Goal: Task Accomplishment & Management: Manage account settings

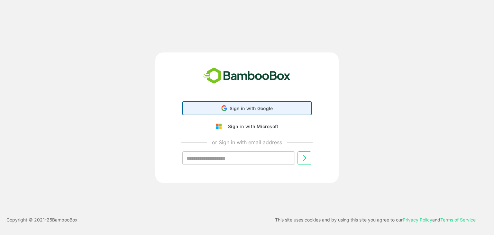
click at [236, 105] on div "Sign in with Google Sign in with Google. Opens in new tab" at bounding box center [247, 108] width 120 height 12
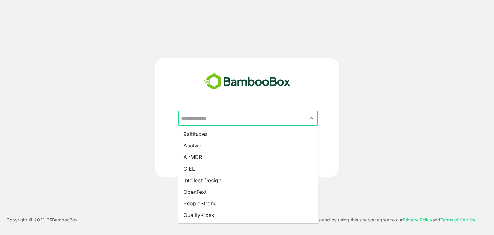
click at [251, 115] on input "text" at bounding box center [248, 118] width 137 height 12
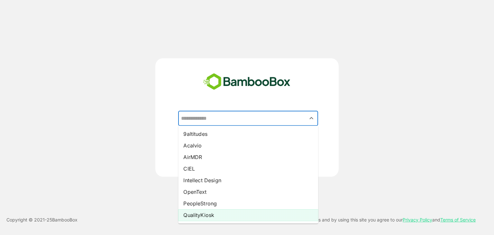
drag, startPoint x: 211, startPoint y: 135, endPoint x: 192, endPoint y: 214, distance: 81.6
click at [192, 214] on ul "9altitudes Acalvio AirMDR CIEL Intellect Design OpenText PeopleStrong QualityKi…" at bounding box center [248, 174] width 140 height 98
click at [192, 214] on li "QualityKiosk" at bounding box center [248, 215] width 140 height 12
type input "**********"
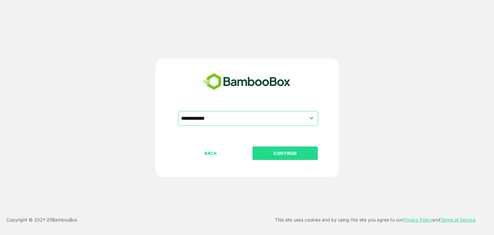
click at [293, 149] on button "CONTINUE" at bounding box center [285, 153] width 65 height 14
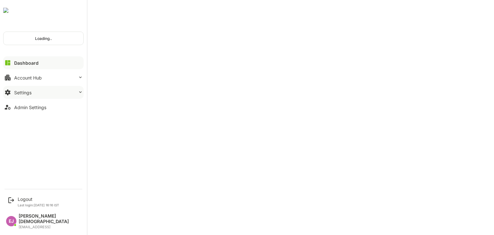
click at [28, 95] on button "Settings" at bounding box center [43, 92] width 80 height 13
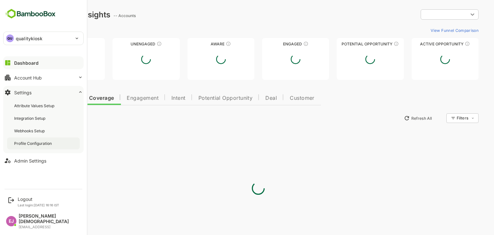
type input "**********"
click at [21, 141] on div "Profile Configuration" at bounding box center [33, 143] width 39 height 5
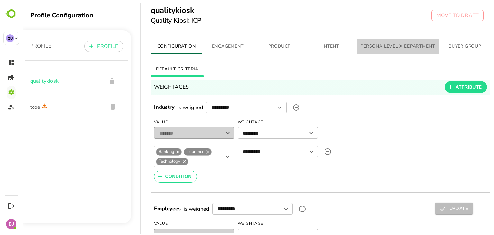
click at [394, 46] on span "PERSONA LEVEL X DEPARTMENT" at bounding box center [398, 46] width 75 height 8
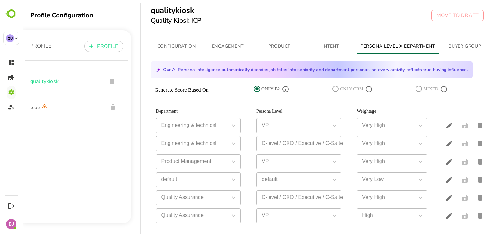
click at [258, 92] on icon at bounding box center [257, 89] width 6 height 6
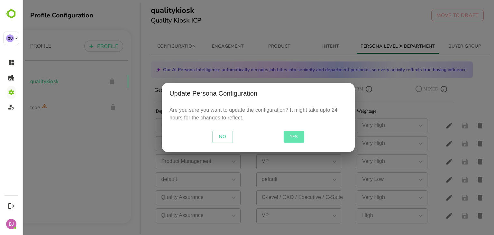
click at [300, 140] on span "YES" at bounding box center [293, 137] width 15 height 8
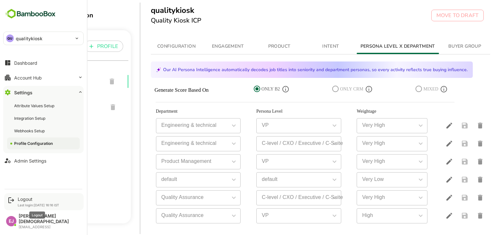
click at [27, 202] on div "Logout" at bounding box center [39, 198] width 42 height 5
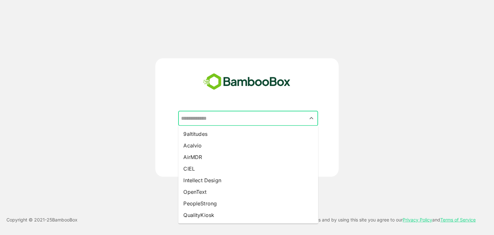
click at [247, 116] on input "text" at bounding box center [248, 118] width 137 height 12
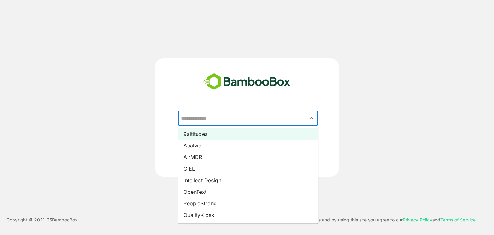
click at [205, 137] on li "9altitudes" at bounding box center [248, 134] width 140 height 12
type input "**********"
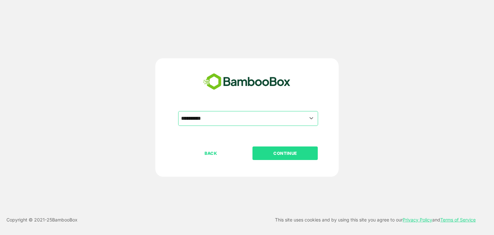
click at [289, 148] on button "CONTINUE" at bounding box center [285, 153] width 65 height 14
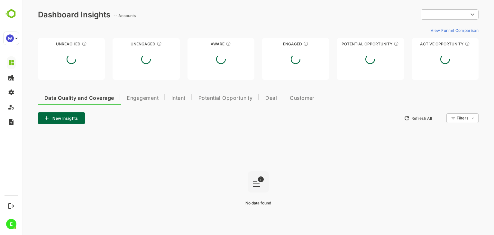
type input "**********"
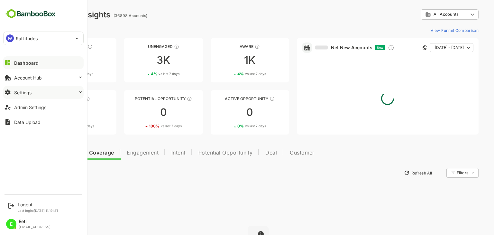
click at [42, 91] on button "Settings" at bounding box center [43, 92] width 80 height 13
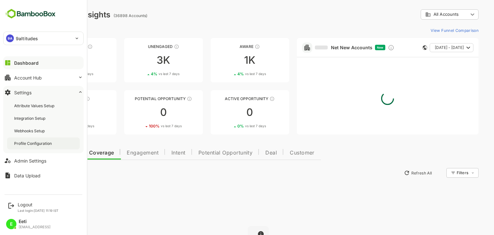
click at [33, 141] on div "Profile Configuration" at bounding box center [33, 143] width 39 height 5
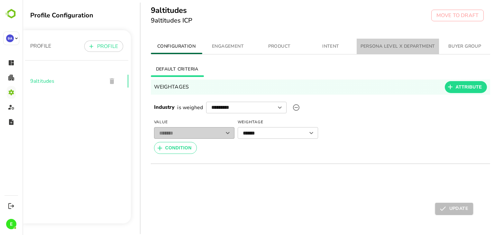
click at [389, 48] on span "PERSONA LEVEL X DEPARTMENT" at bounding box center [398, 46] width 75 height 8
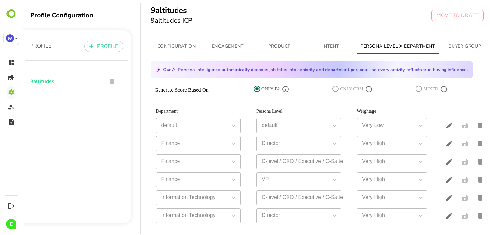
click at [256, 90] on icon at bounding box center [257, 89] width 6 height 6
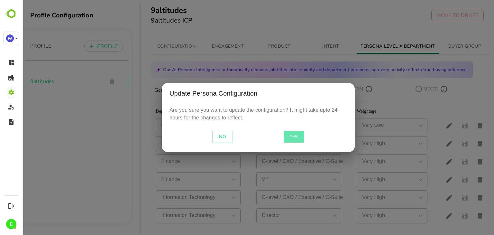
click at [297, 141] on span "YES" at bounding box center [293, 137] width 15 height 8
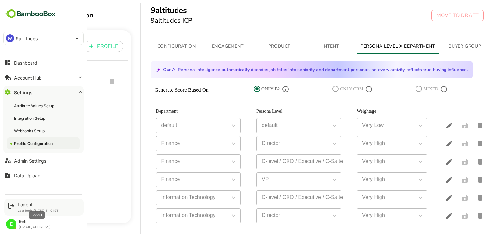
click at [27, 205] on div "Logout" at bounding box center [38, 204] width 41 height 5
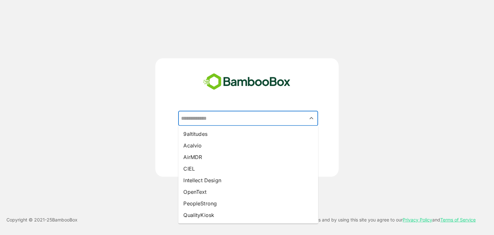
click at [242, 124] on input "text" at bounding box center [248, 118] width 137 height 12
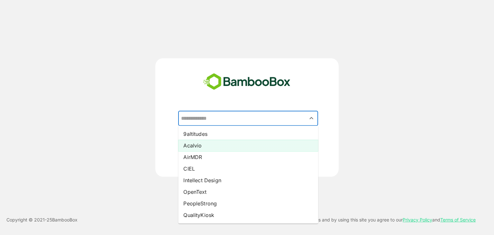
click at [197, 145] on li "Acalvio" at bounding box center [248, 146] width 140 height 12
type input "*******"
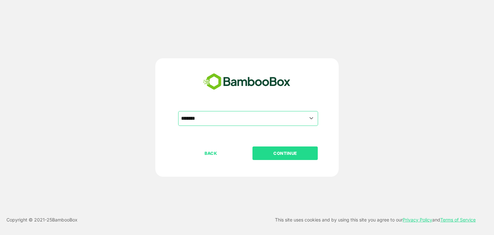
click at [288, 153] on p "CONTINUE" at bounding box center [285, 153] width 64 height 7
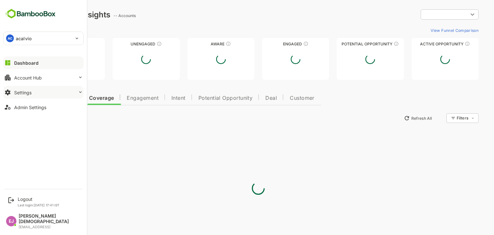
click at [24, 92] on div "Settings" at bounding box center [22, 92] width 17 height 5
type input "**********"
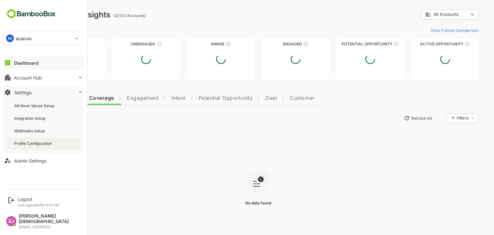
click at [27, 142] on div "Profile Configuration" at bounding box center [33, 143] width 39 height 5
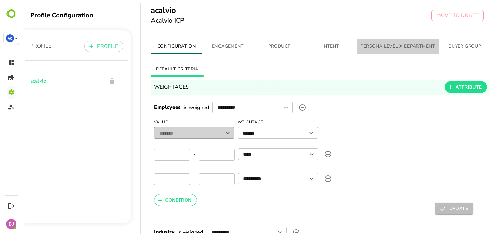
click at [387, 44] on span "PERSONA LEVEL X DEPARTMENT" at bounding box center [398, 46] width 75 height 8
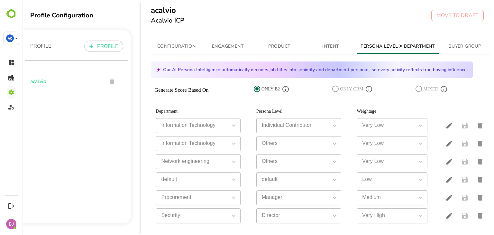
click at [256, 87] on icon at bounding box center [257, 89] width 8 height 8
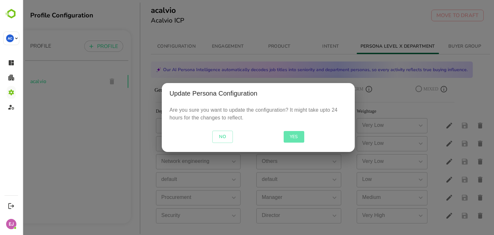
click at [292, 135] on span "YES" at bounding box center [293, 137] width 15 height 8
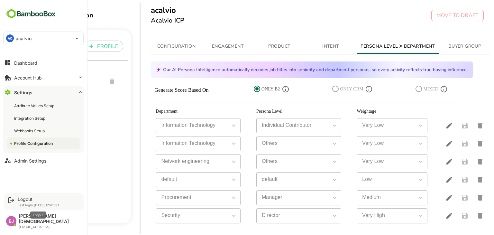
click at [30, 202] on div "Logout" at bounding box center [39, 198] width 42 height 5
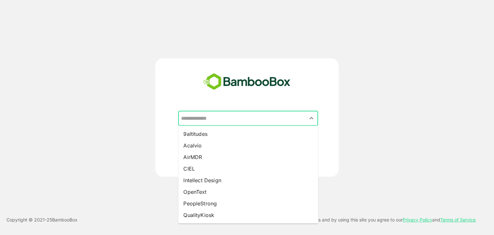
click at [230, 117] on input "text" at bounding box center [248, 118] width 137 height 12
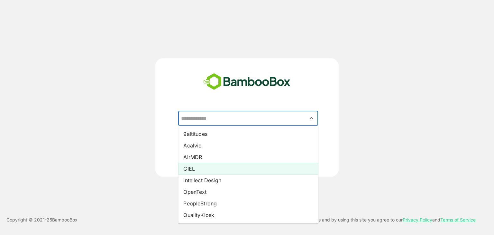
click at [191, 168] on li "CIEL" at bounding box center [248, 169] width 140 height 12
type input "****"
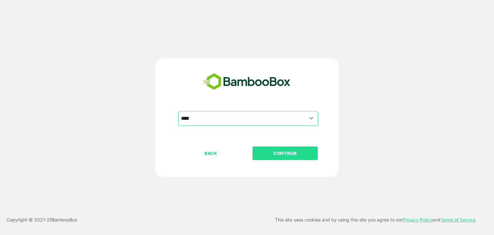
click at [286, 153] on p "CONTINUE" at bounding box center [285, 153] width 64 height 7
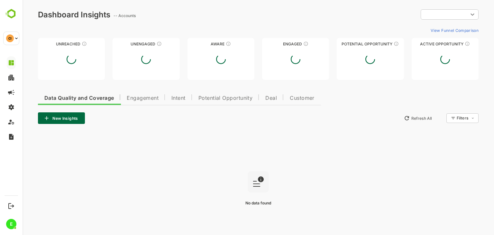
type input "**********"
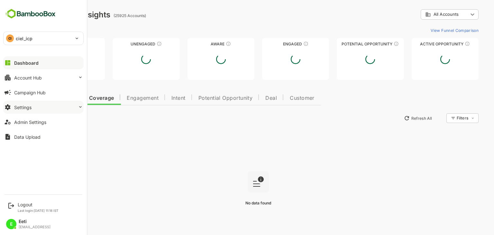
click at [21, 108] on div "Settings" at bounding box center [22, 107] width 17 height 5
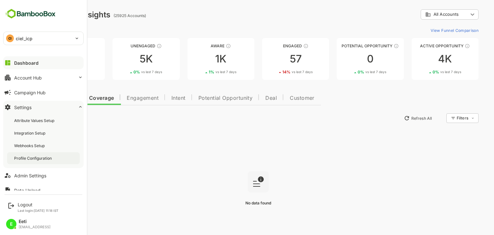
click at [23, 162] on div "Profile Configuration" at bounding box center [43, 158] width 73 height 12
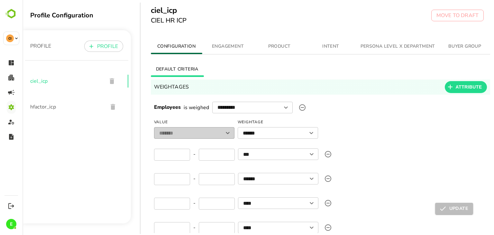
click at [389, 48] on span "PERSONA LEVEL X DEPARTMENT" at bounding box center [398, 46] width 75 height 8
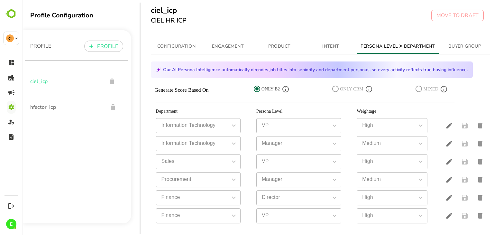
click at [258, 89] on icon at bounding box center [257, 89] width 6 height 6
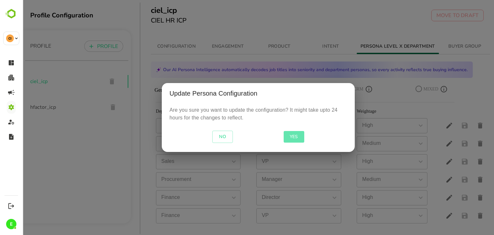
click at [289, 132] on button "YES" at bounding box center [294, 137] width 21 height 12
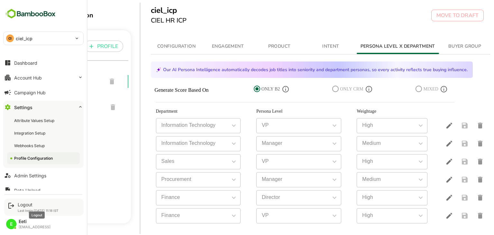
click at [31, 204] on div "Logout" at bounding box center [38, 204] width 41 height 5
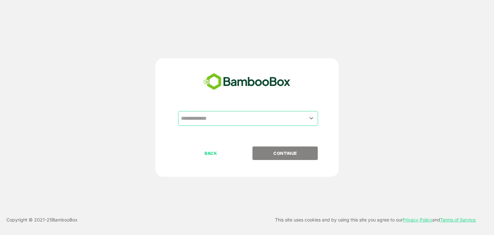
drag, startPoint x: 258, startPoint y: 110, endPoint x: 254, endPoint y: 116, distance: 7.8
click at [254, 116] on div "​ BACK CONTINUE" at bounding box center [246, 117] width 183 height 118
click at [254, 116] on input "text" at bounding box center [248, 118] width 137 height 12
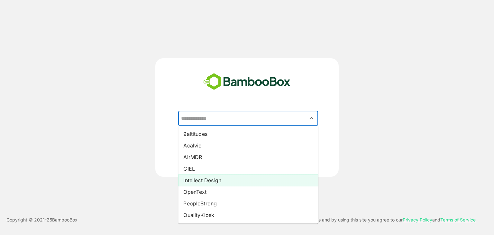
click at [195, 178] on li "Intellect Design" at bounding box center [248, 180] width 140 height 12
type input "**********"
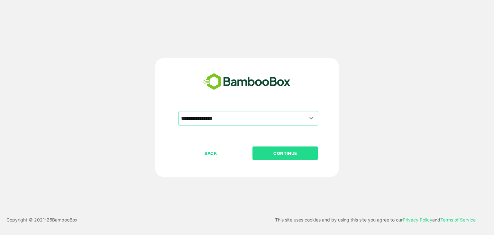
click at [312, 150] on p "CONTINUE" at bounding box center [285, 153] width 64 height 7
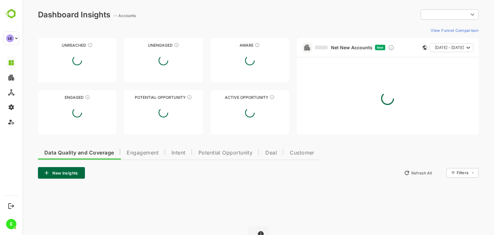
type input "**********"
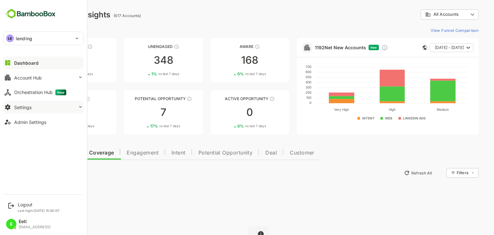
click at [29, 107] on div "Settings" at bounding box center [22, 107] width 17 height 5
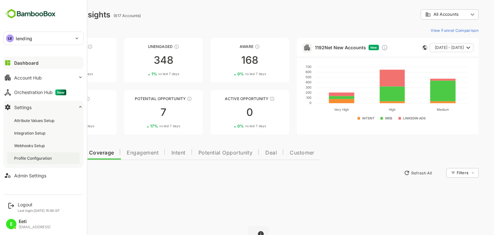
click at [30, 154] on div "Profile Configuration" at bounding box center [43, 158] width 73 height 12
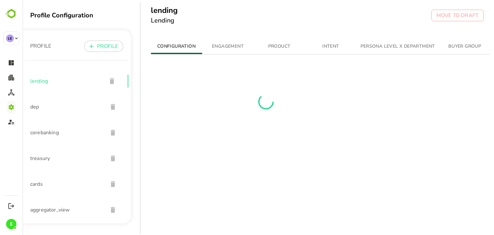
click at [391, 44] on span "PERSONA LEVEL X DEPARTMENT" at bounding box center [398, 46] width 75 height 8
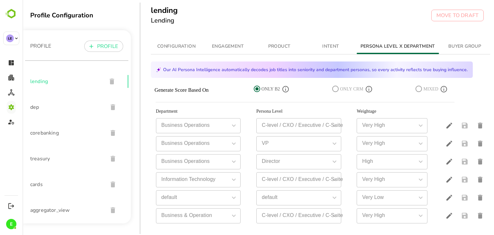
click at [255, 89] on icon at bounding box center [257, 89] width 8 height 8
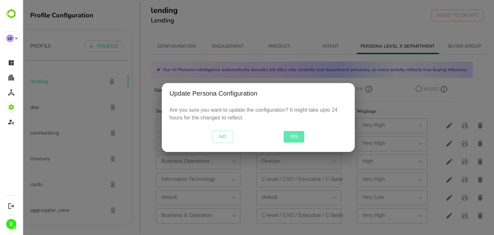
click at [297, 135] on span "YES" at bounding box center [293, 137] width 15 height 8
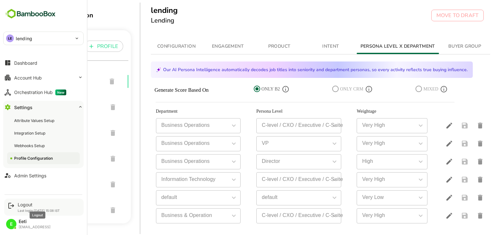
click at [20, 202] on div "Logout" at bounding box center [39, 204] width 42 height 5
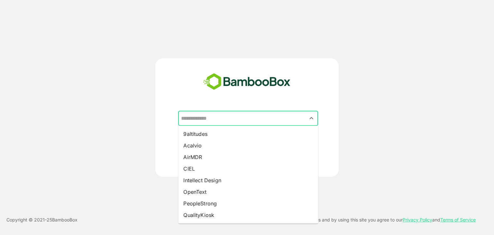
click at [272, 116] on input "text" at bounding box center [248, 118] width 137 height 12
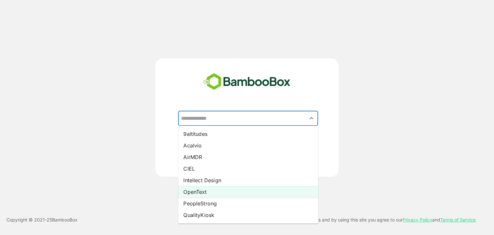
click at [197, 192] on li "OpenText" at bounding box center [248, 192] width 140 height 12
type input "********"
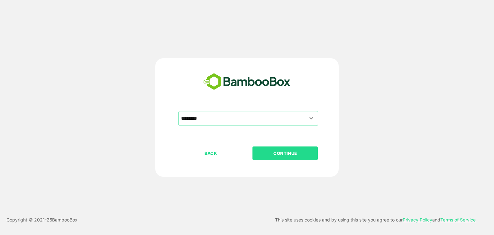
click at [302, 151] on p "CONTINUE" at bounding box center [285, 153] width 64 height 7
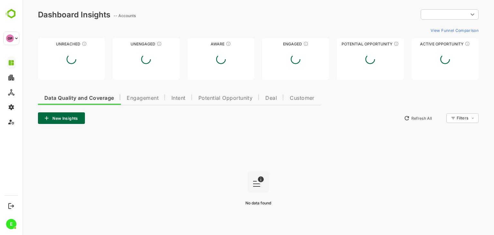
type input "**********"
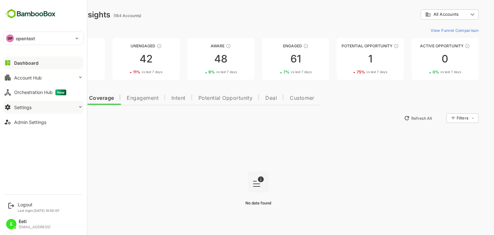
click at [24, 106] on div "Settings" at bounding box center [22, 107] width 17 height 5
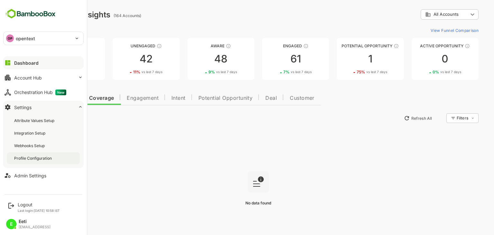
click at [21, 155] on div "Profile Configuration" at bounding box center [43, 158] width 73 height 12
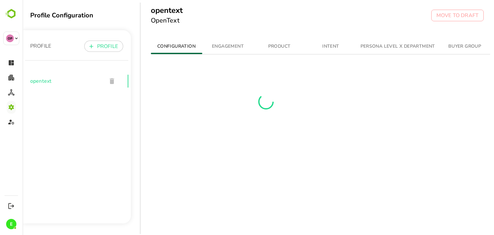
click at [378, 42] on span "PERSONA LEVEL X DEPARTMENT" at bounding box center [398, 46] width 75 height 8
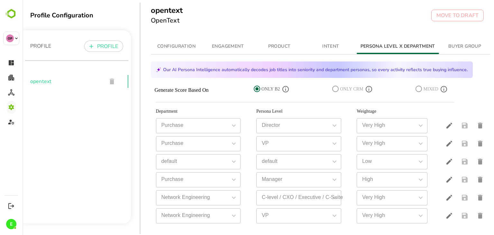
click at [257, 89] on icon at bounding box center [257, 89] width 6 height 6
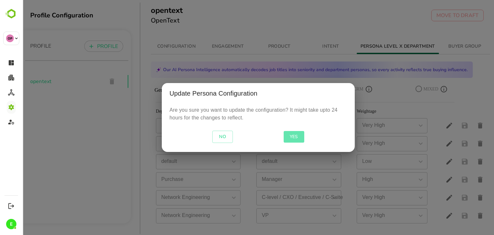
click at [293, 136] on span "YES" at bounding box center [293, 137] width 15 height 8
